Goal: Task Accomplishment & Management: Use online tool/utility

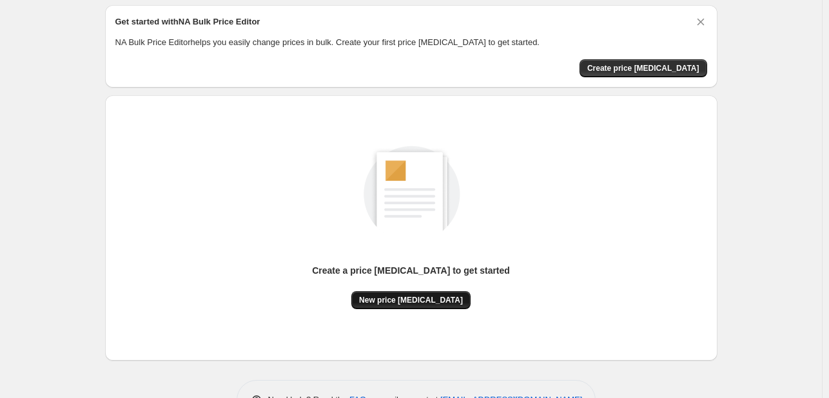
scroll to position [84, 0]
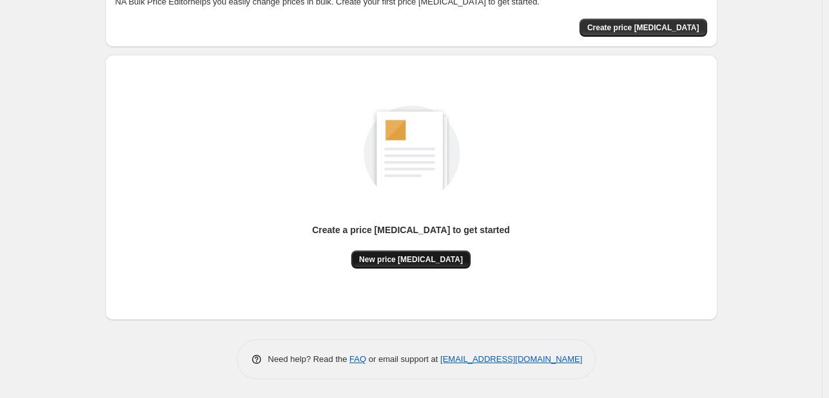
click at [407, 259] on span "New price change job" at bounding box center [411, 260] width 104 height 10
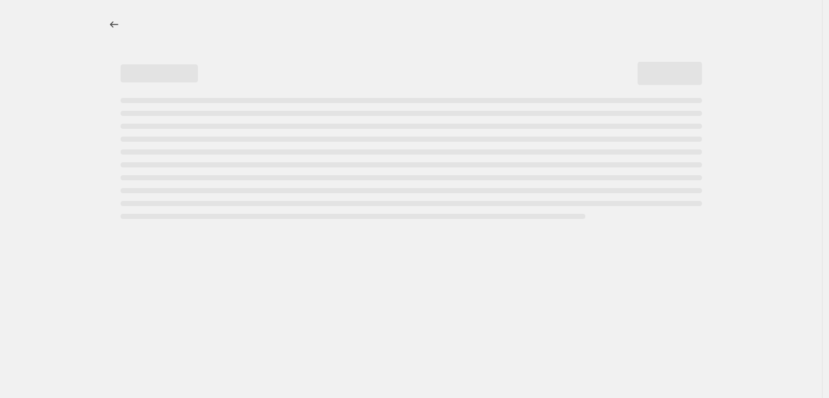
select select "percentage"
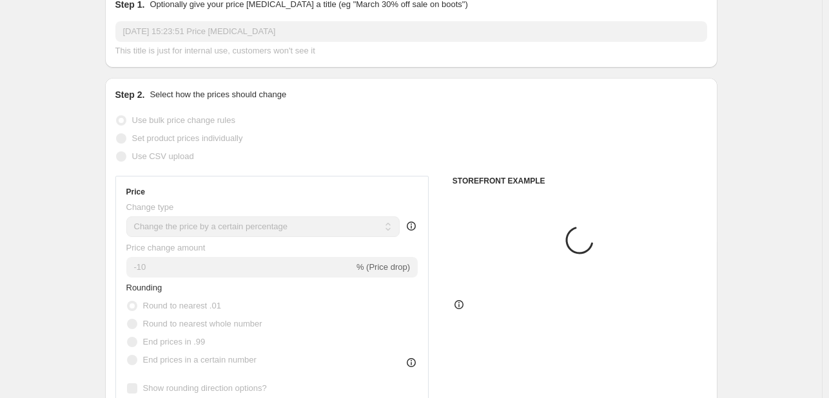
scroll to position [193, 0]
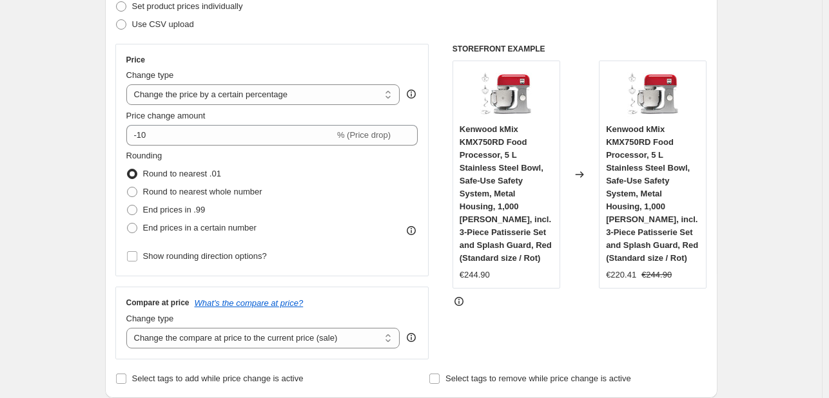
click at [273, 146] on div "Price Change type Change the price to a certain amount Change the price by a ce…" at bounding box center [272, 160] width 292 height 211
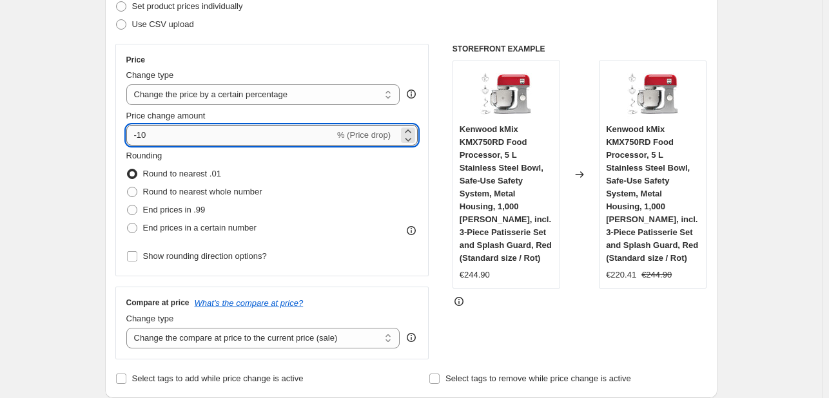
click at [270, 139] on input "-10" at bounding box center [230, 135] width 208 height 21
type input "-1"
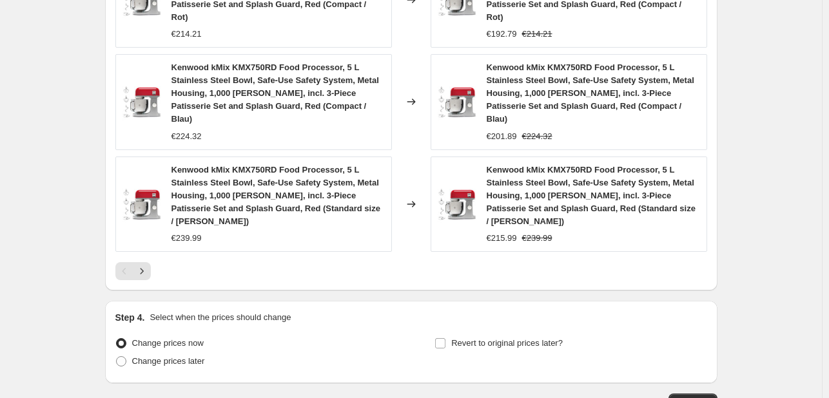
scroll to position [1039, 0]
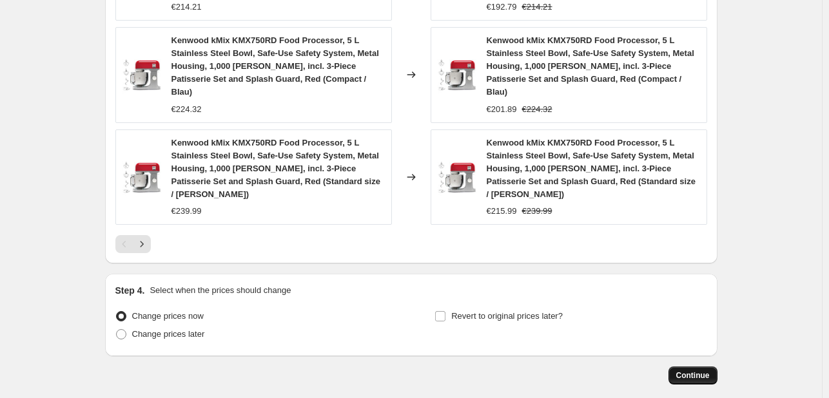
type input "-30"
click at [710, 371] on span "Continue" at bounding box center [693, 376] width 34 height 10
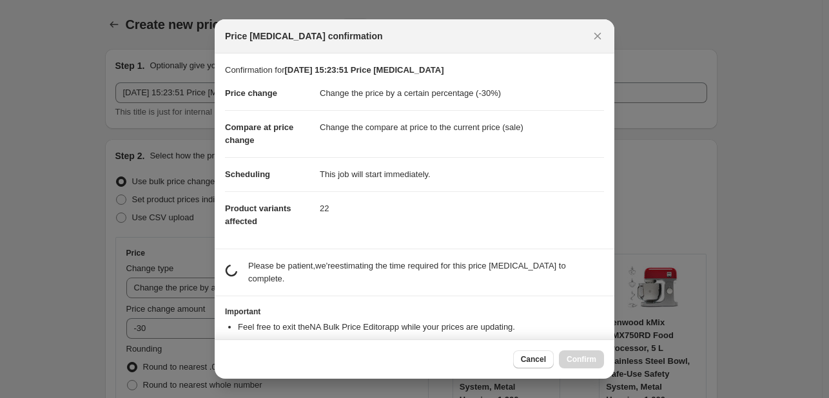
scroll to position [0, 0]
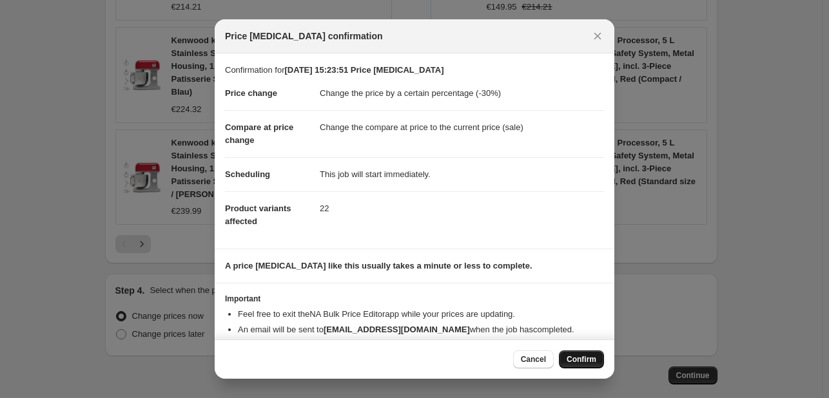
click at [575, 361] on span "Confirm" at bounding box center [582, 360] width 30 height 10
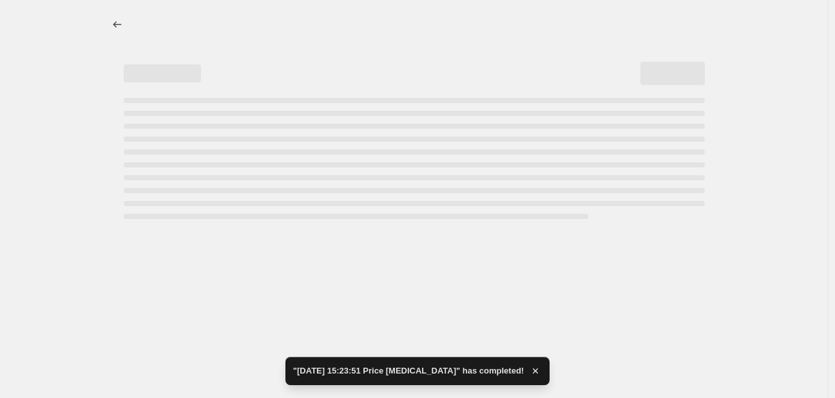
select select "percentage"
